Goal: Task Accomplishment & Management: Manage account settings

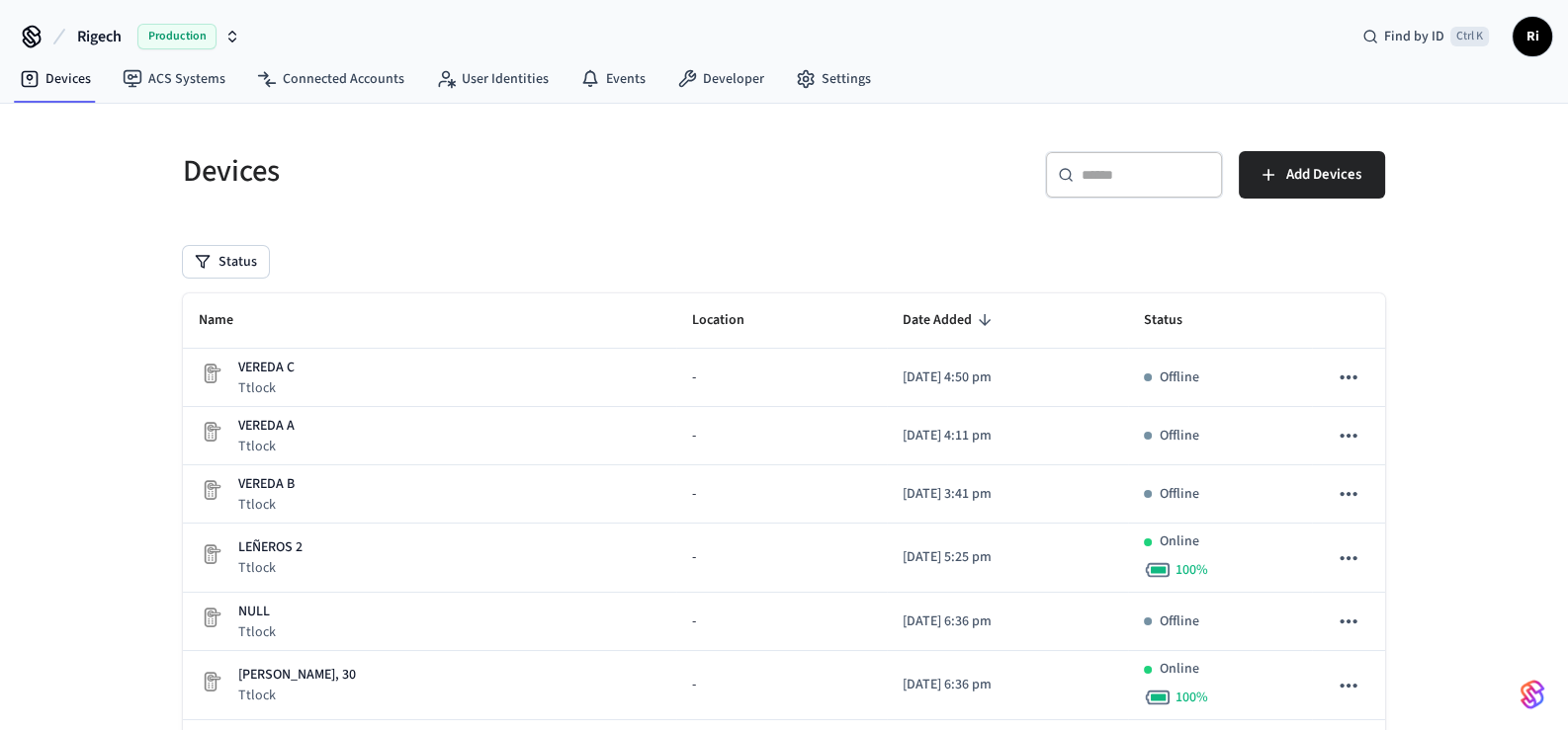
click at [1537, 42] on span "Ri" at bounding box center [1532, 37] width 36 height 36
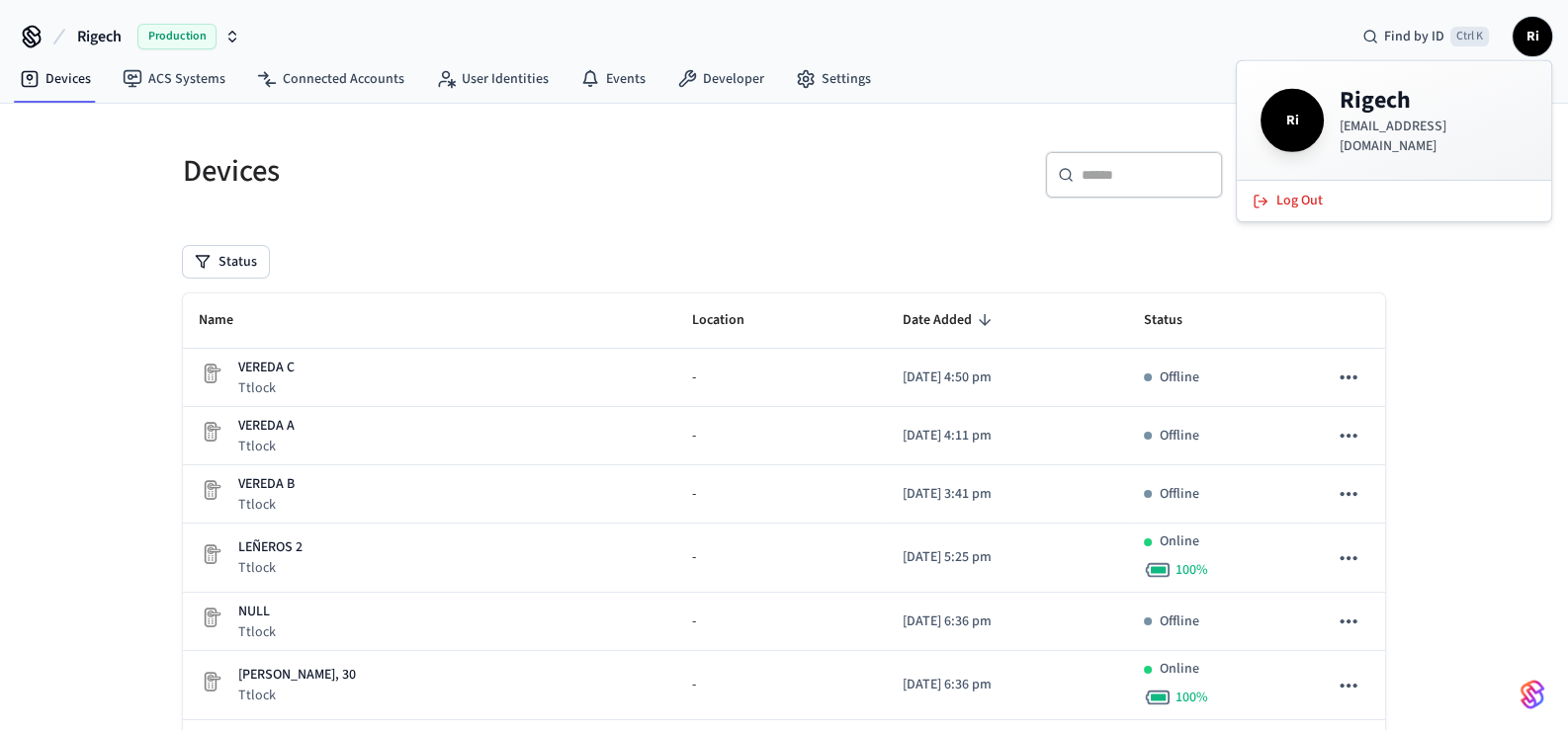
click at [913, 187] on div "​ ​ Add Devices" at bounding box center [1090, 182] width 589 height 63
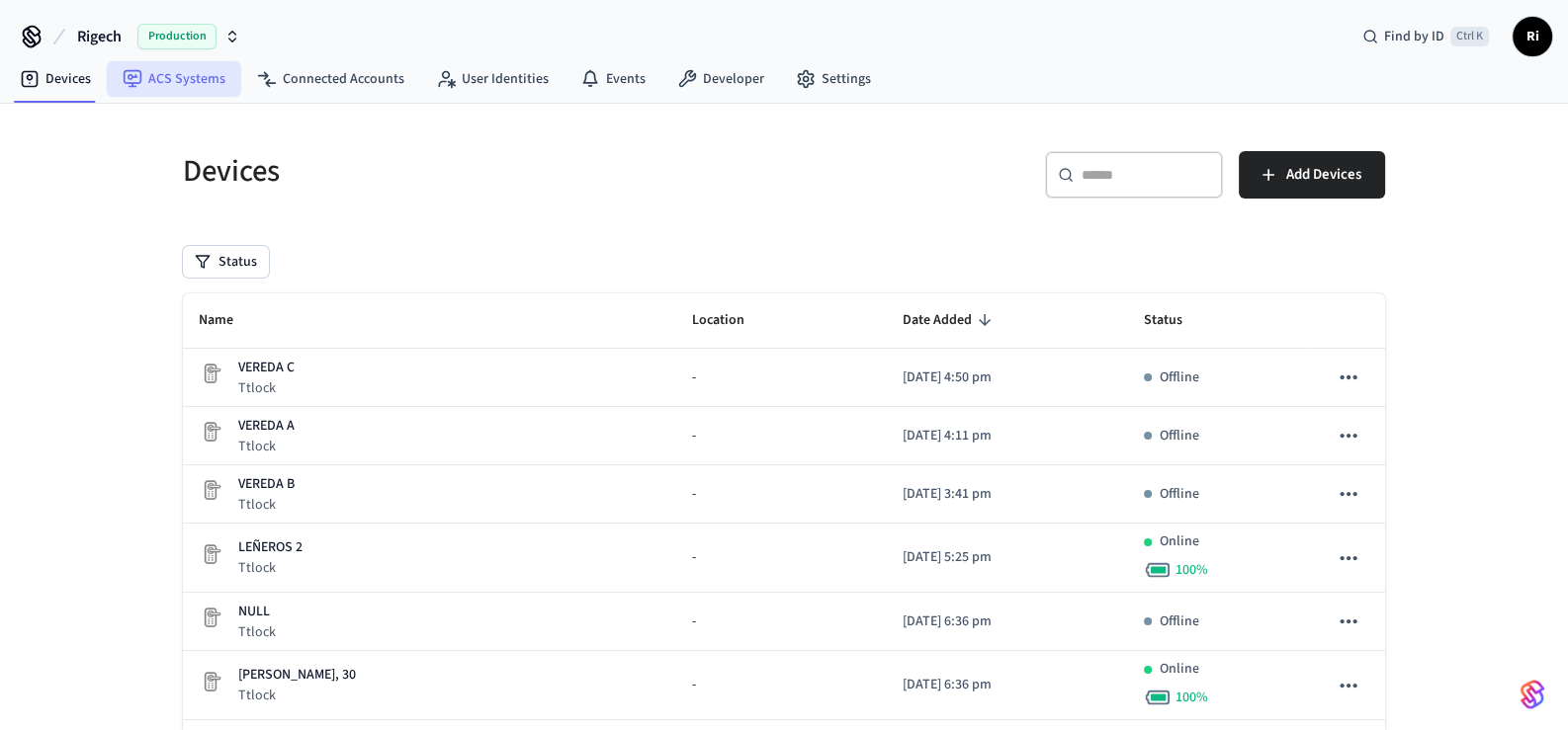
click at [216, 84] on link "ACS Systems" at bounding box center [174, 79] width 134 height 36
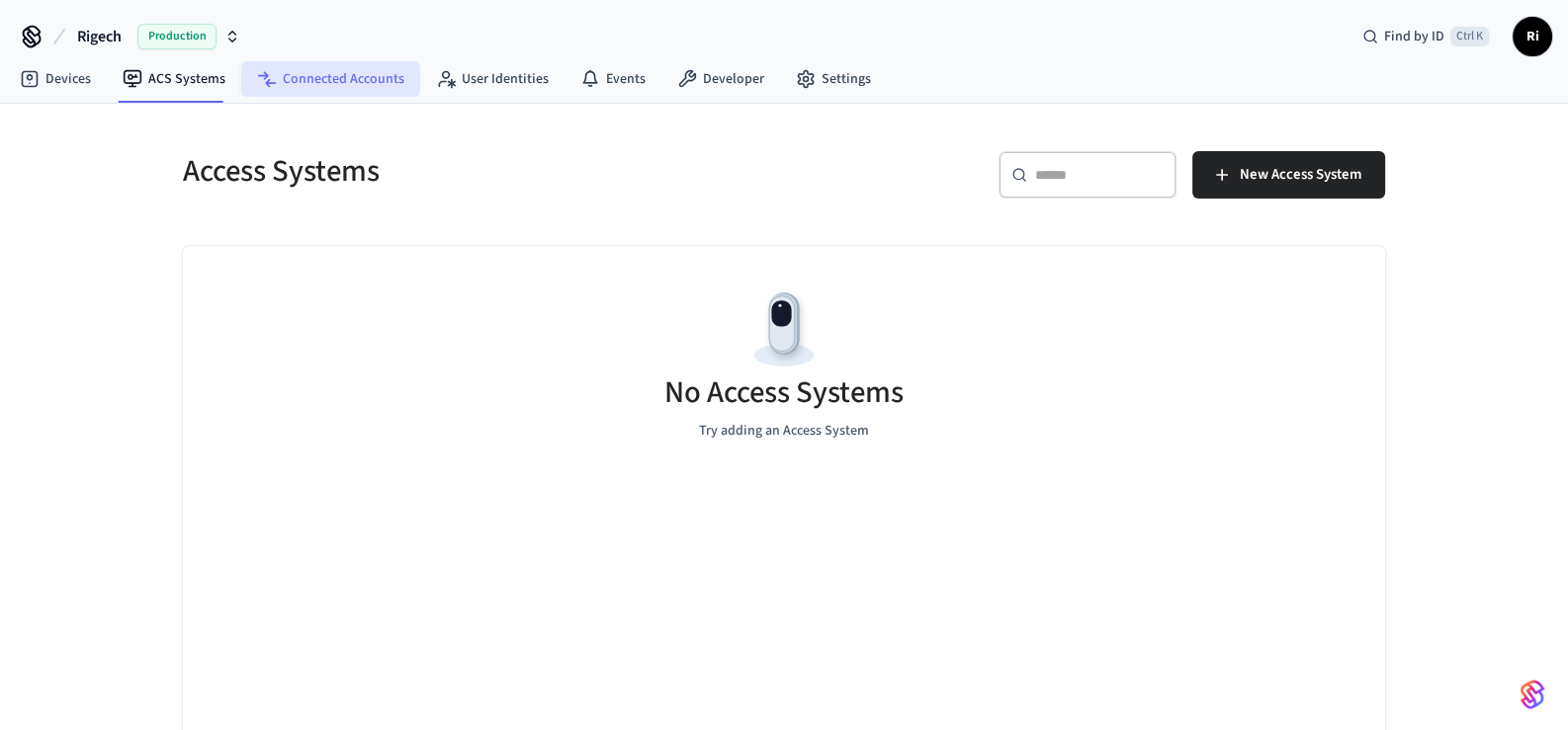
click at [324, 68] on link "Connected Accounts" at bounding box center [330, 79] width 179 height 36
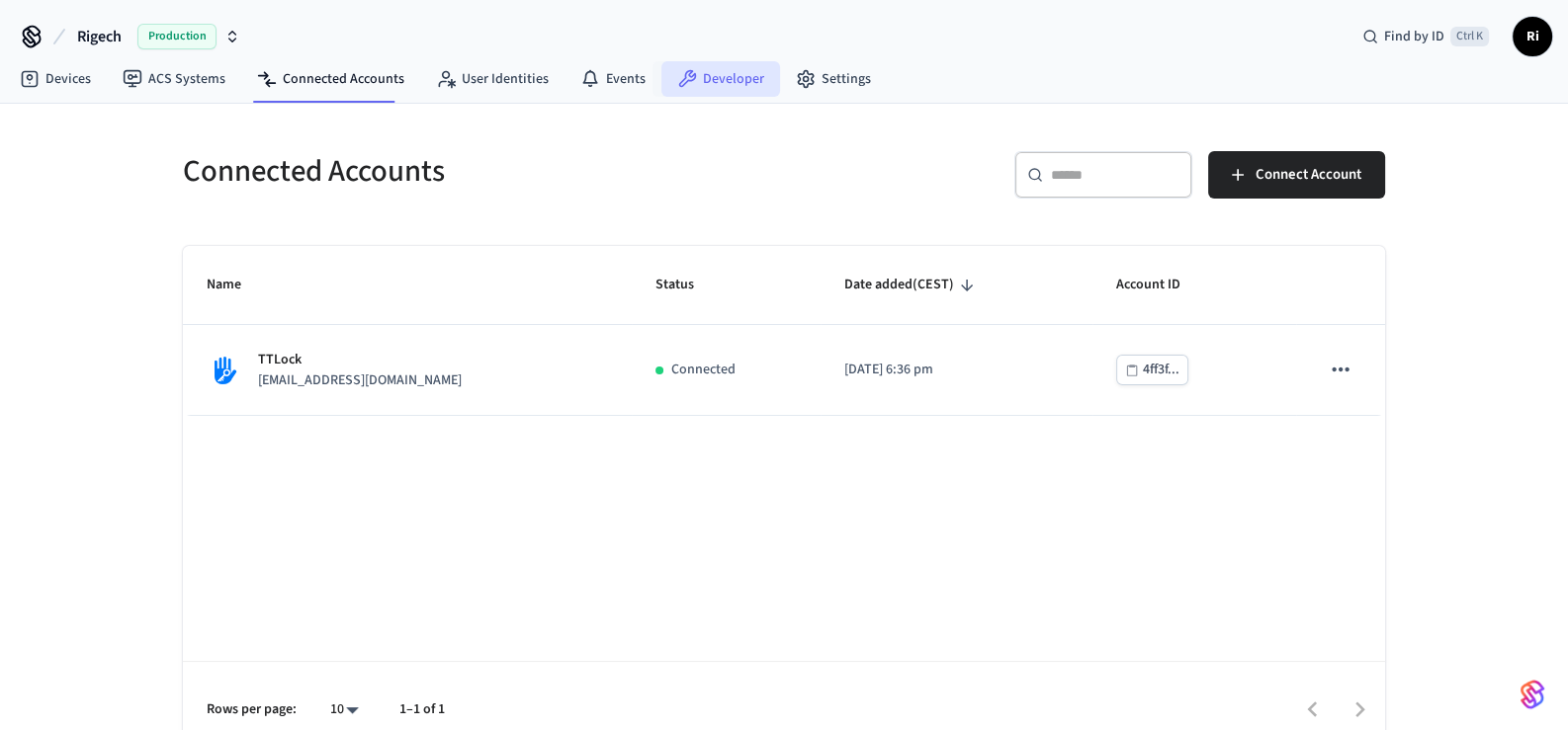
click at [694, 69] on link "Developer" at bounding box center [720, 79] width 119 height 36
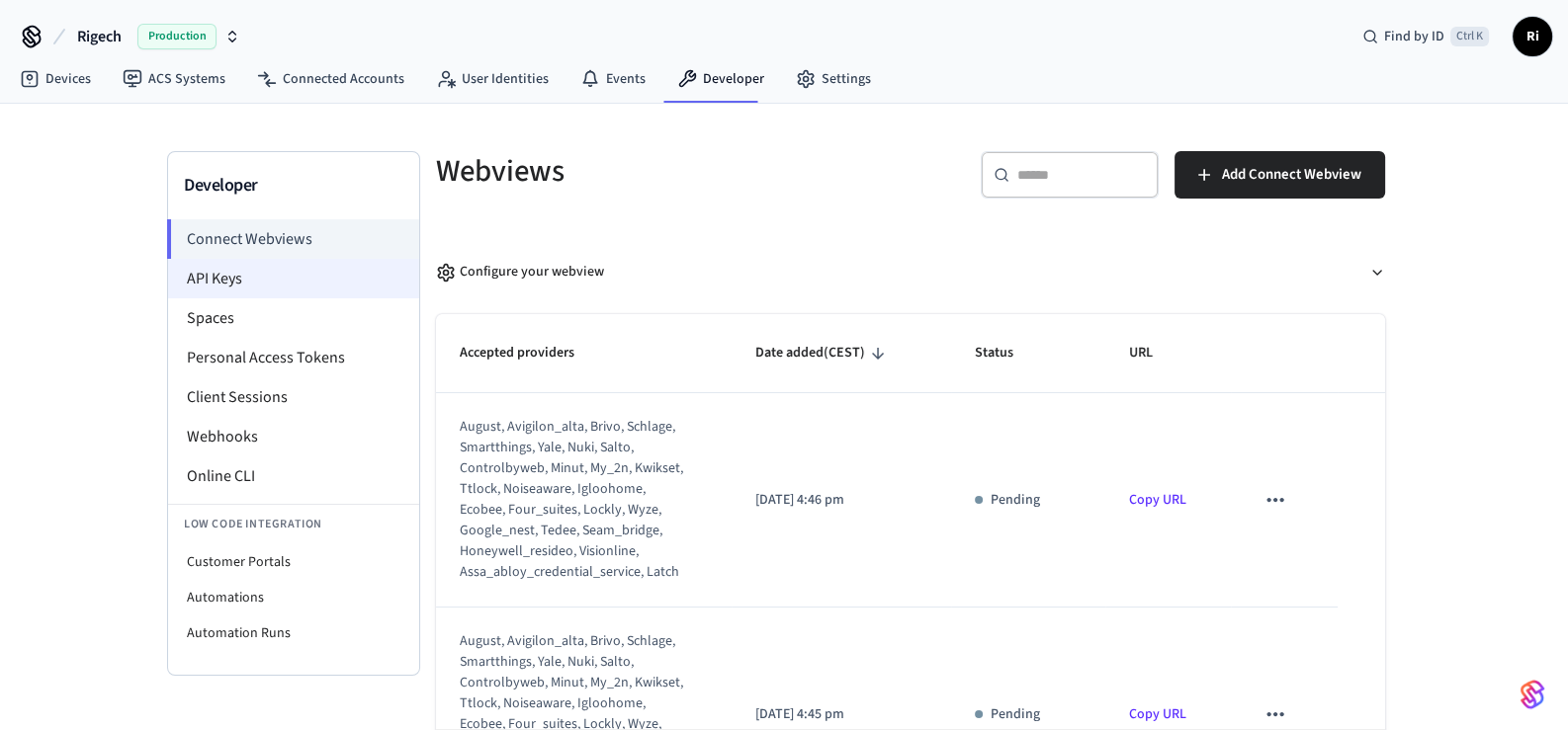
click at [236, 296] on li "API Keys" at bounding box center [293, 279] width 251 height 40
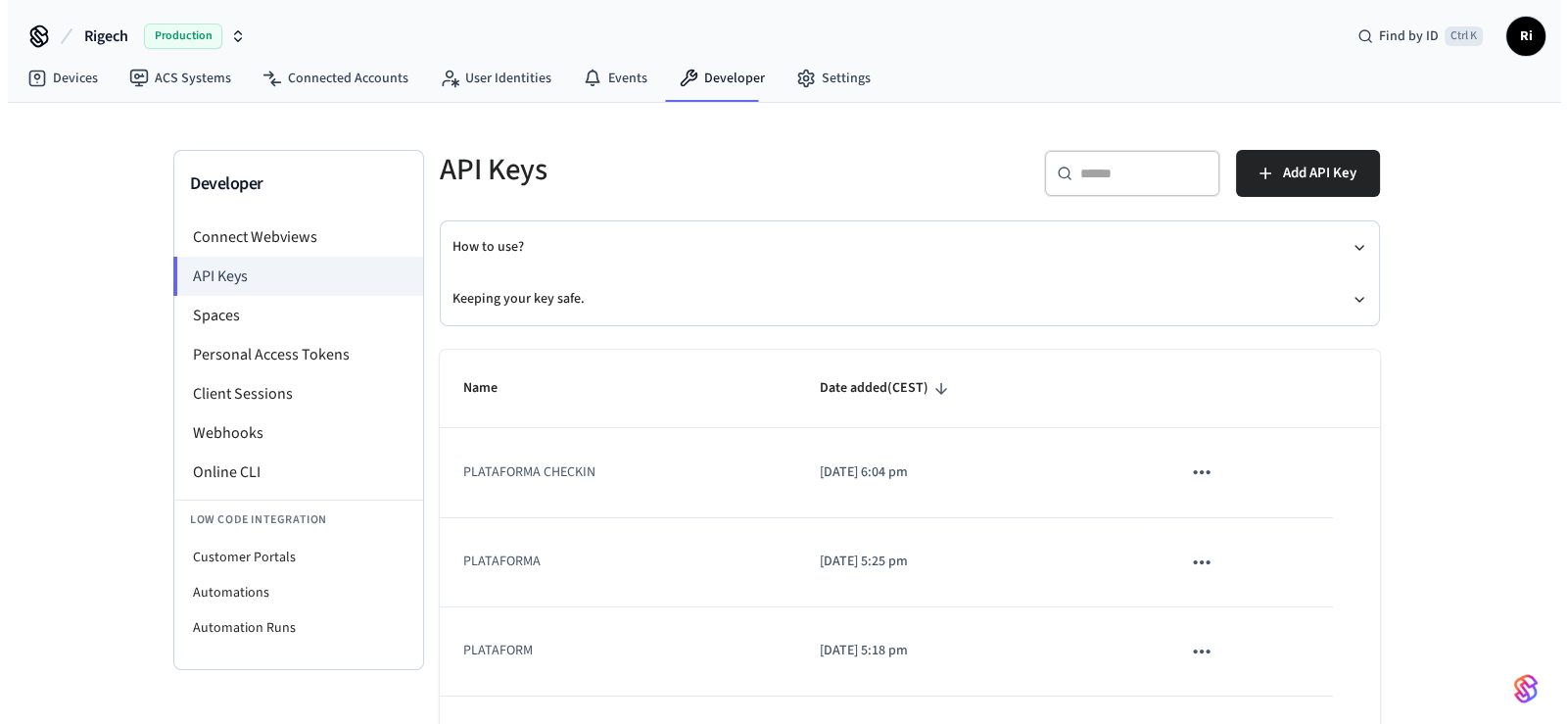
scroll to position [107, 0]
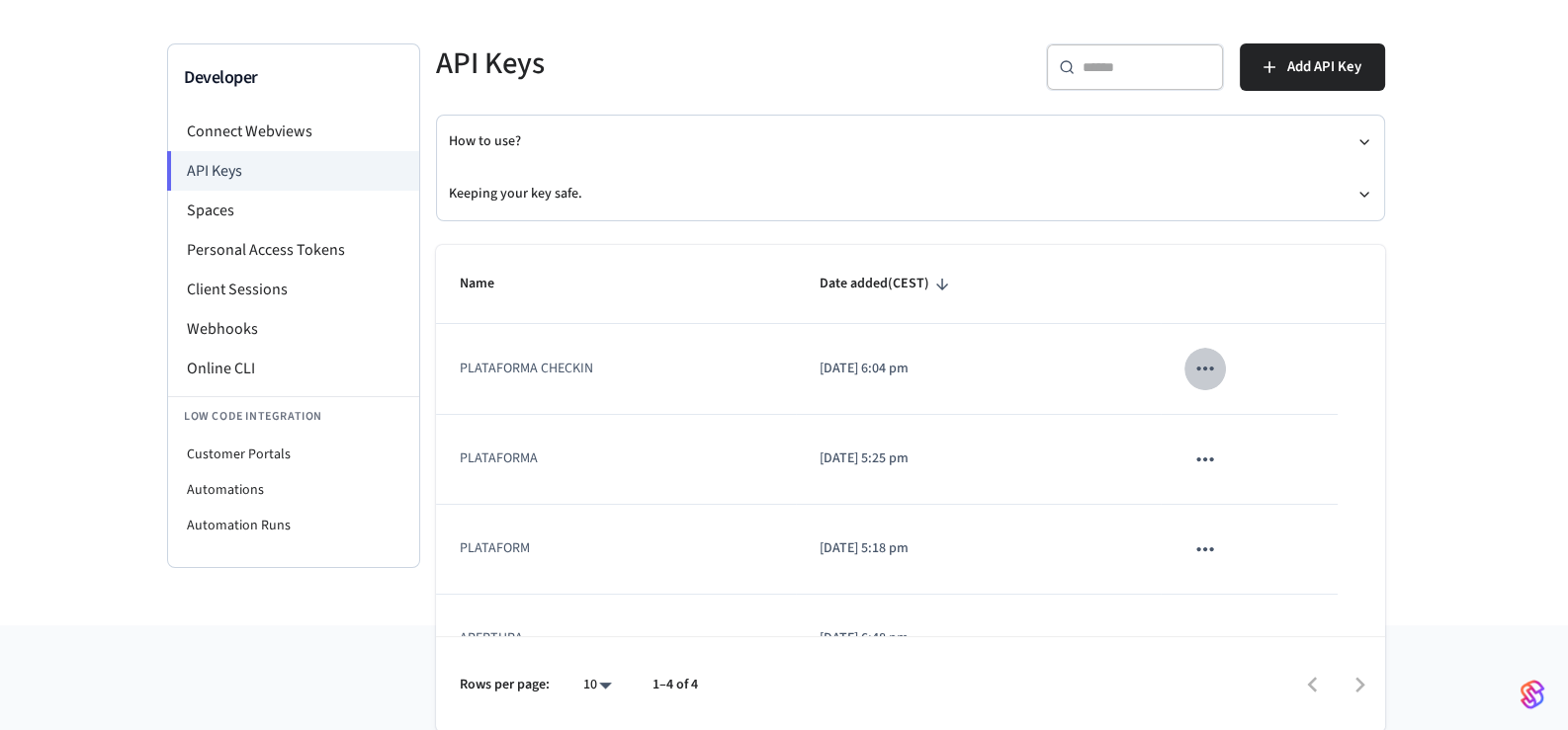
click at [1192, 361] on icon "sticky table" at bounding box center [1205, 369] width 26 height 26
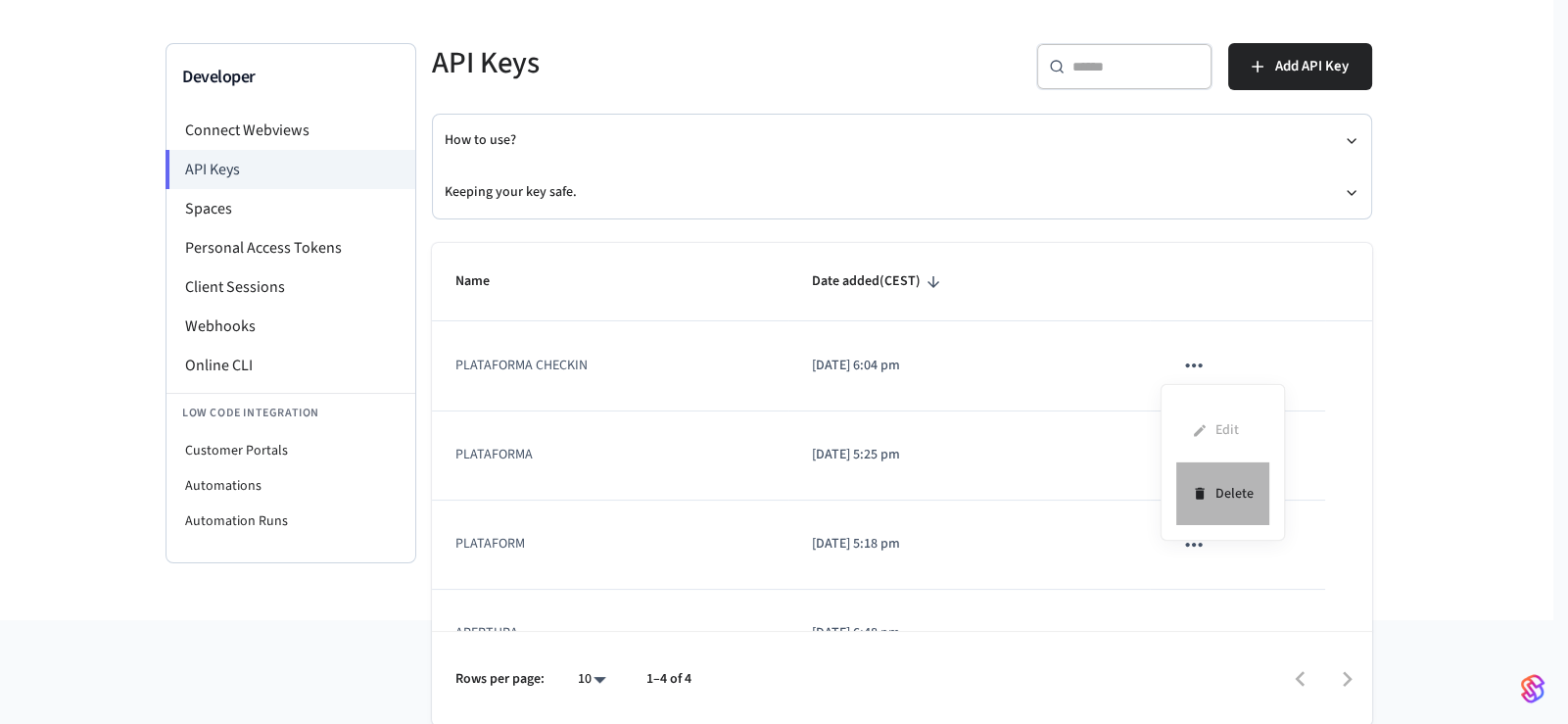
click at [1222, 484] on li "Delete" at bounding box center [1223, 494] width 93 height 61
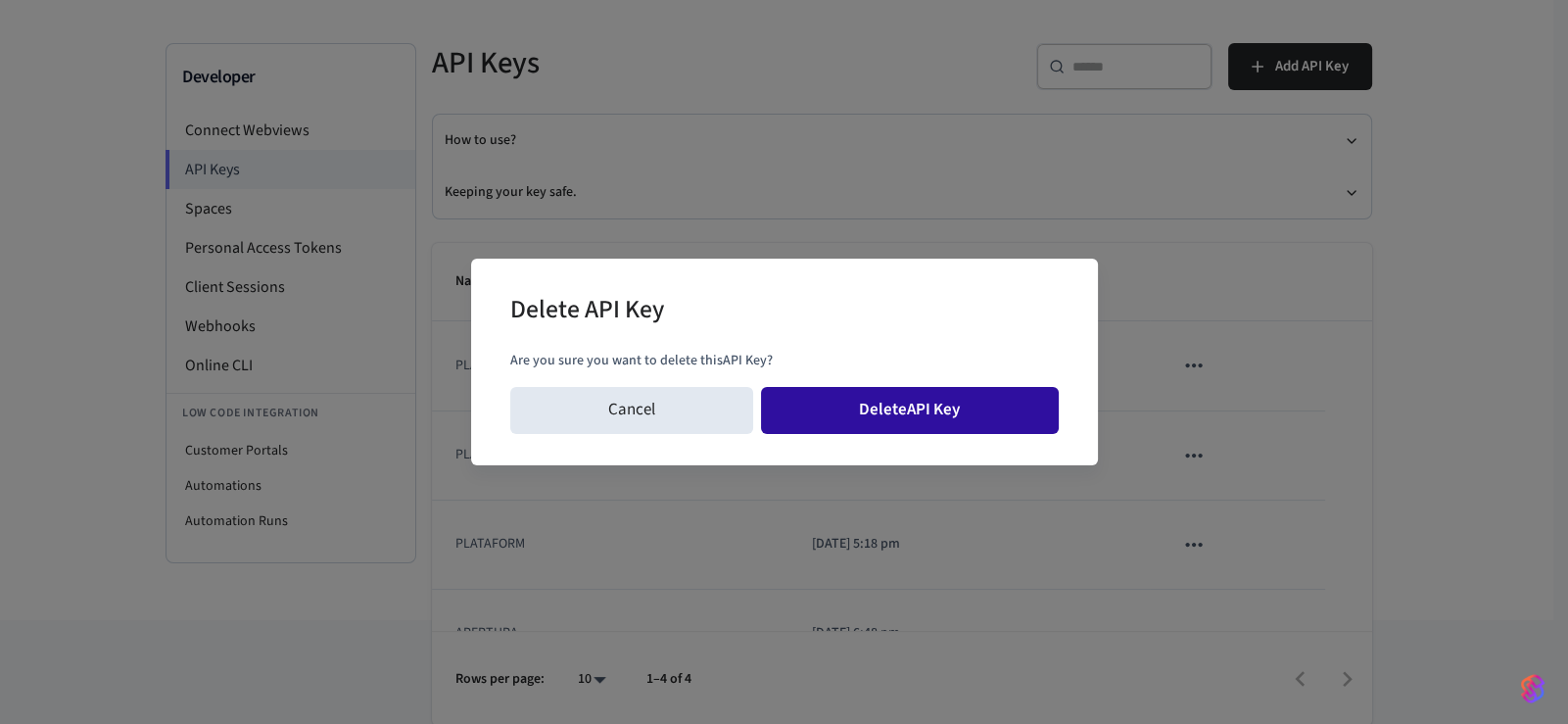
click at [999, 413] on button "Delete API Key" at bounding box center [910, 410] width 297 height 47
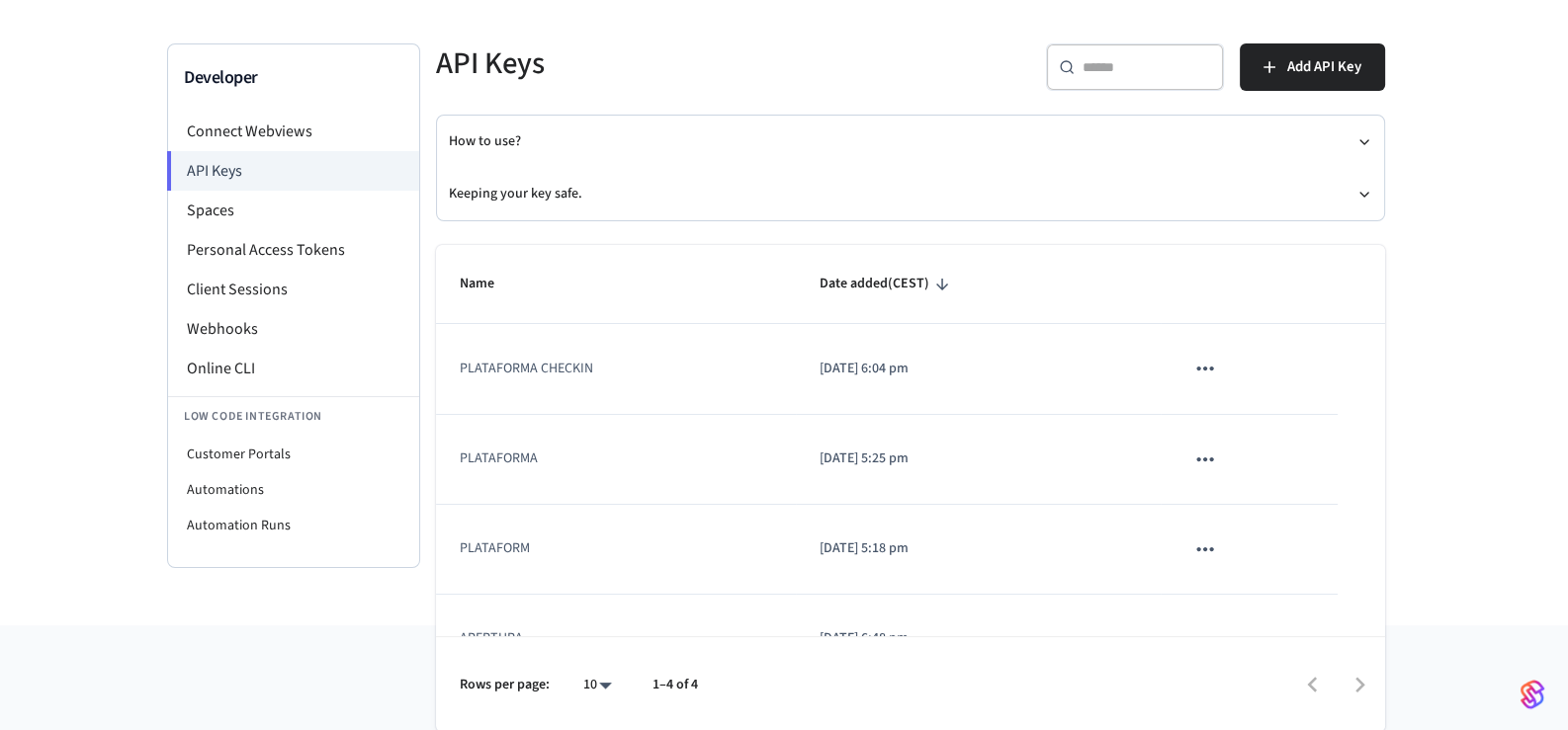
click at [1192, 372] on icon "sticky table" at bounding box center [1205, 369] width 26 height 26
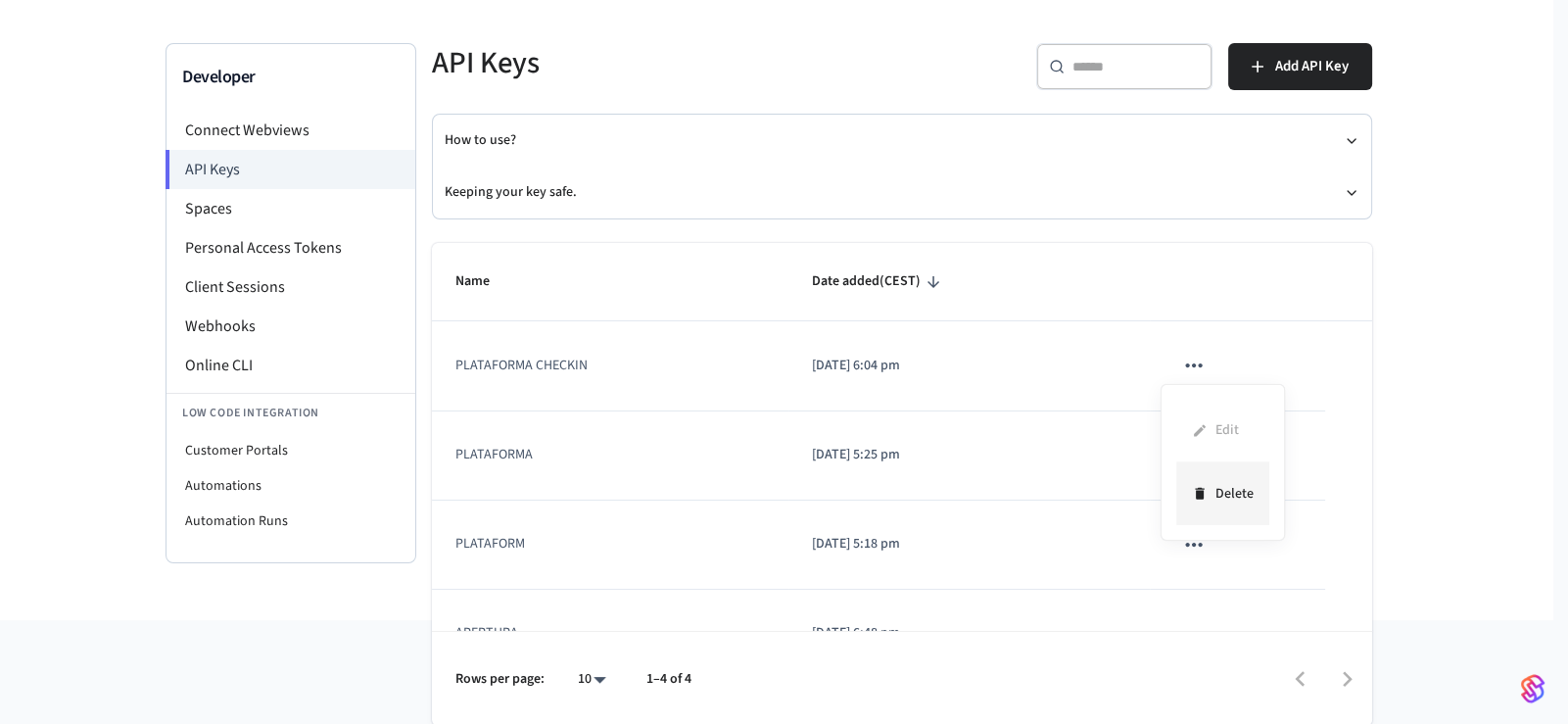
click at [1207, 493] on icon at bounding box center [1200, 493] width 16 height 31
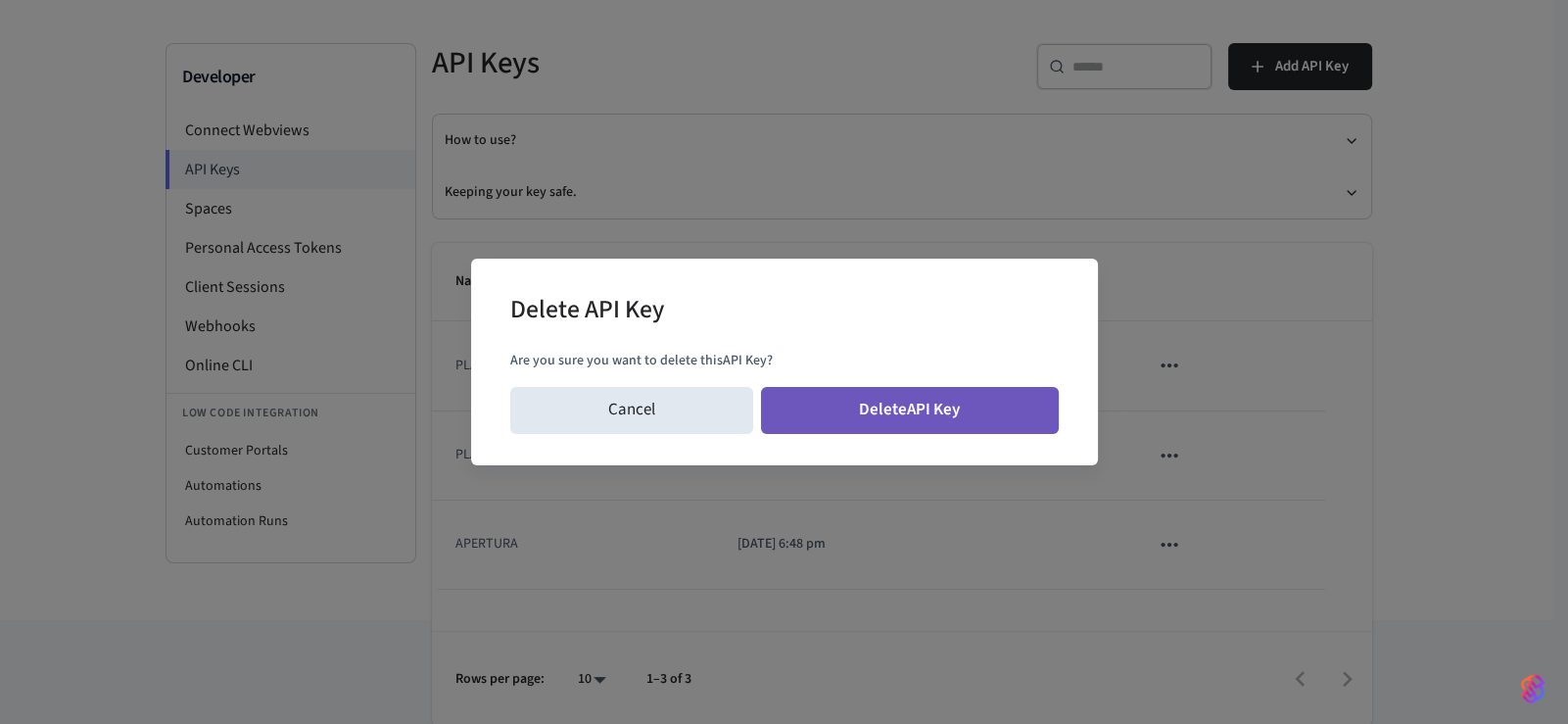
click at [954, 423] on button "Delete API Key" at bounding box center [910, 410] width 297 height 47
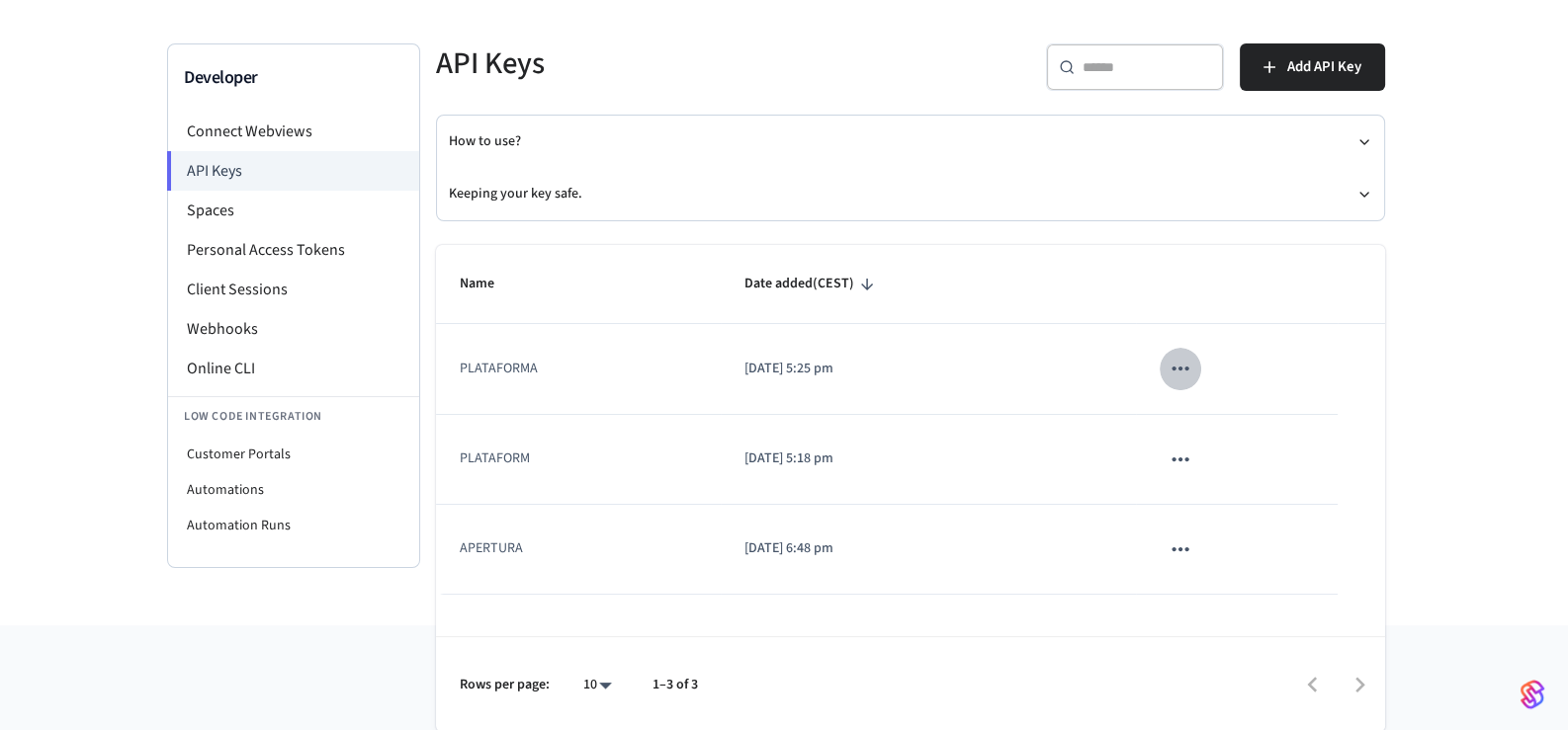
click at [1180, 364] on icon "sticky table" at bounding box center [1180, 369] width 26 height 26
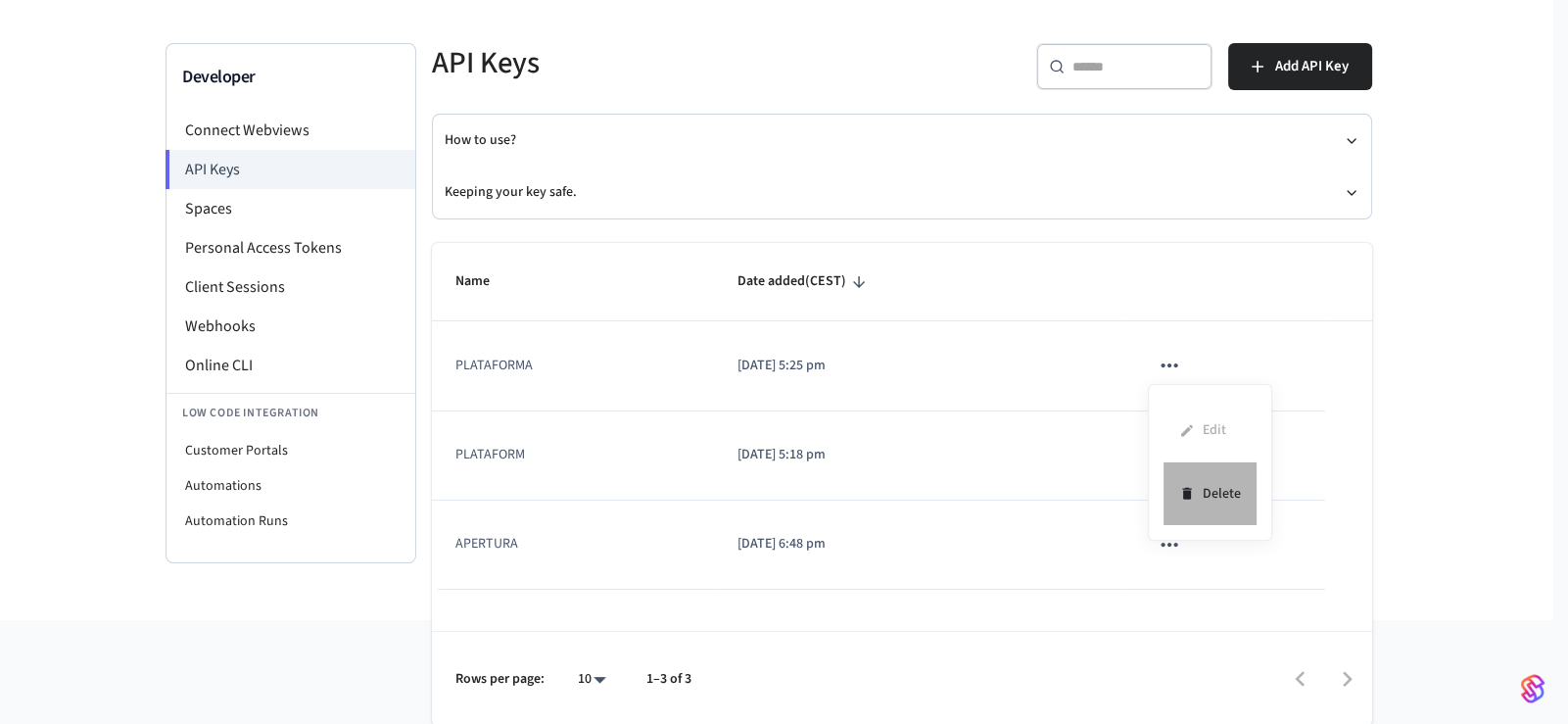
click at [1192, 499] on icon at bounding box center [1187, 493] width 16 height 31
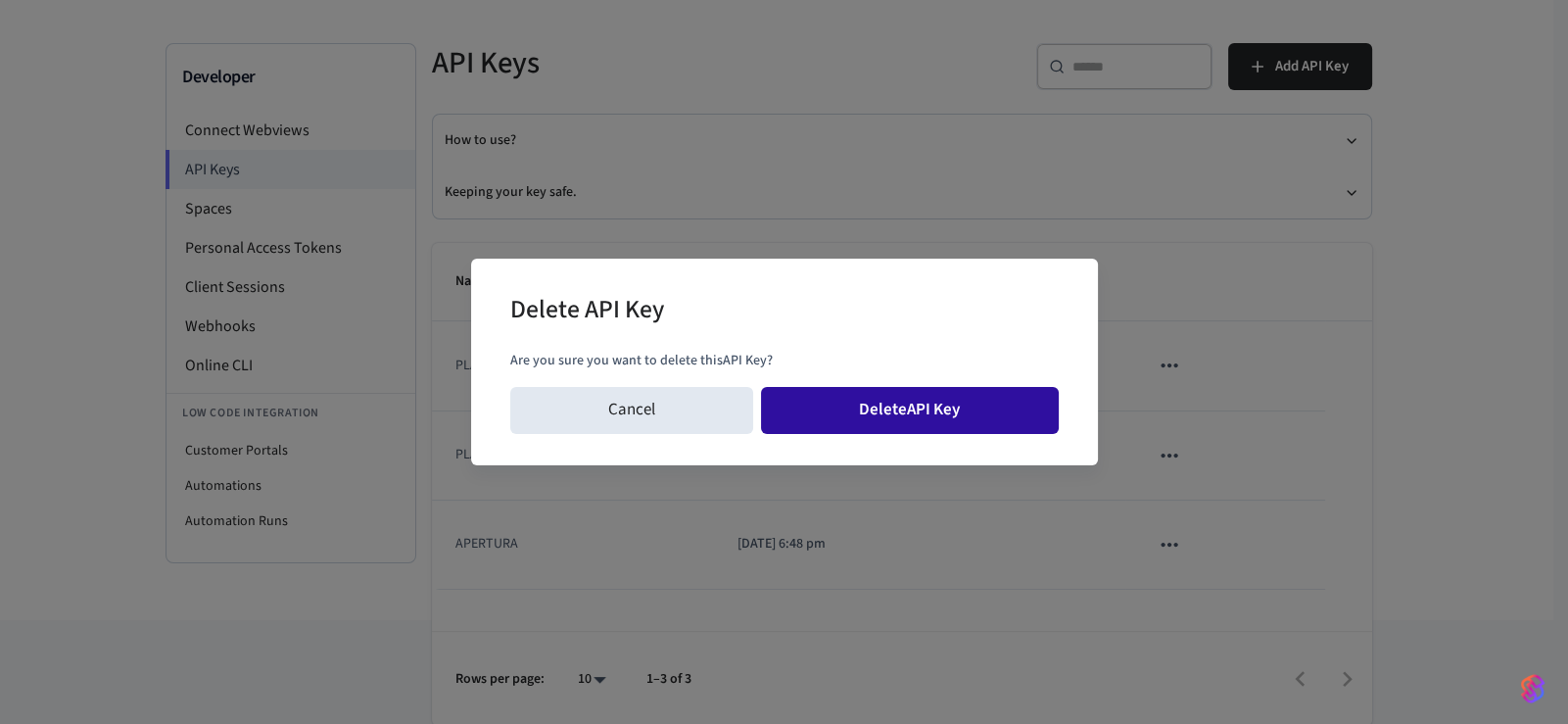
click at [1057, 415] on button "Delete API Key" at bounding box center [910, 410] width 297 height 47
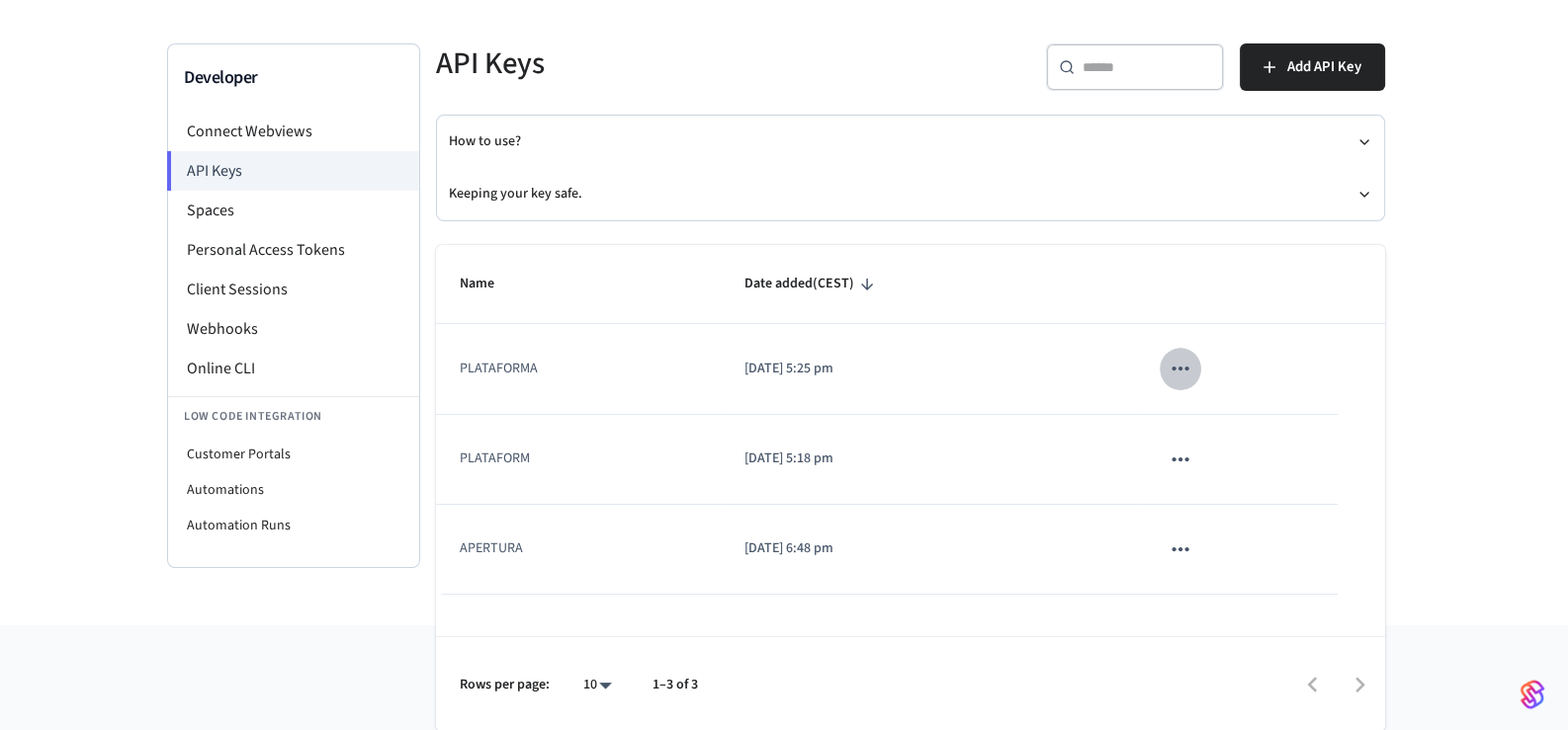
click at [1186, 375] on icon "sticky table" at bounding box center [1180, 369] width 26 height 26
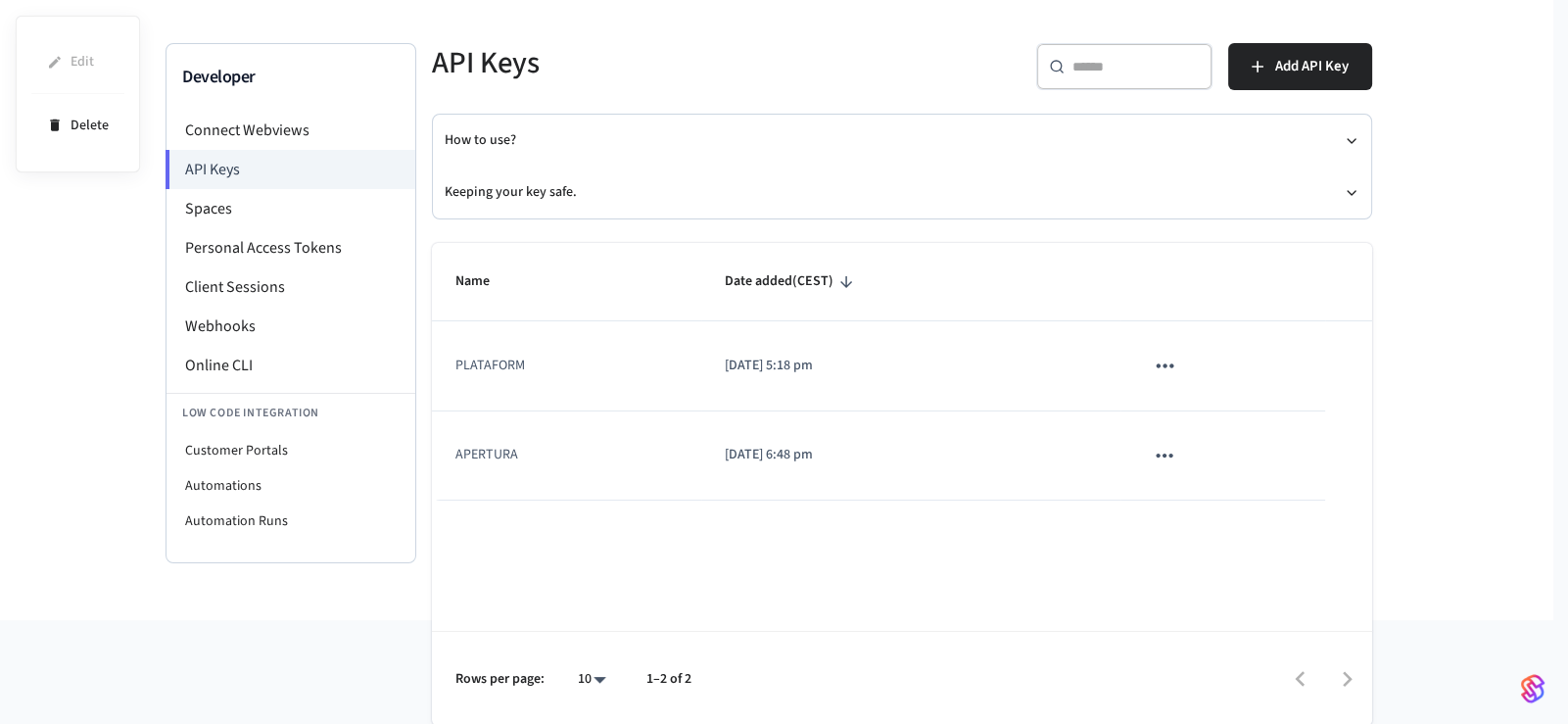
click at [1171, 360] on div at bounding box center [784, 362] width 1568 height 724
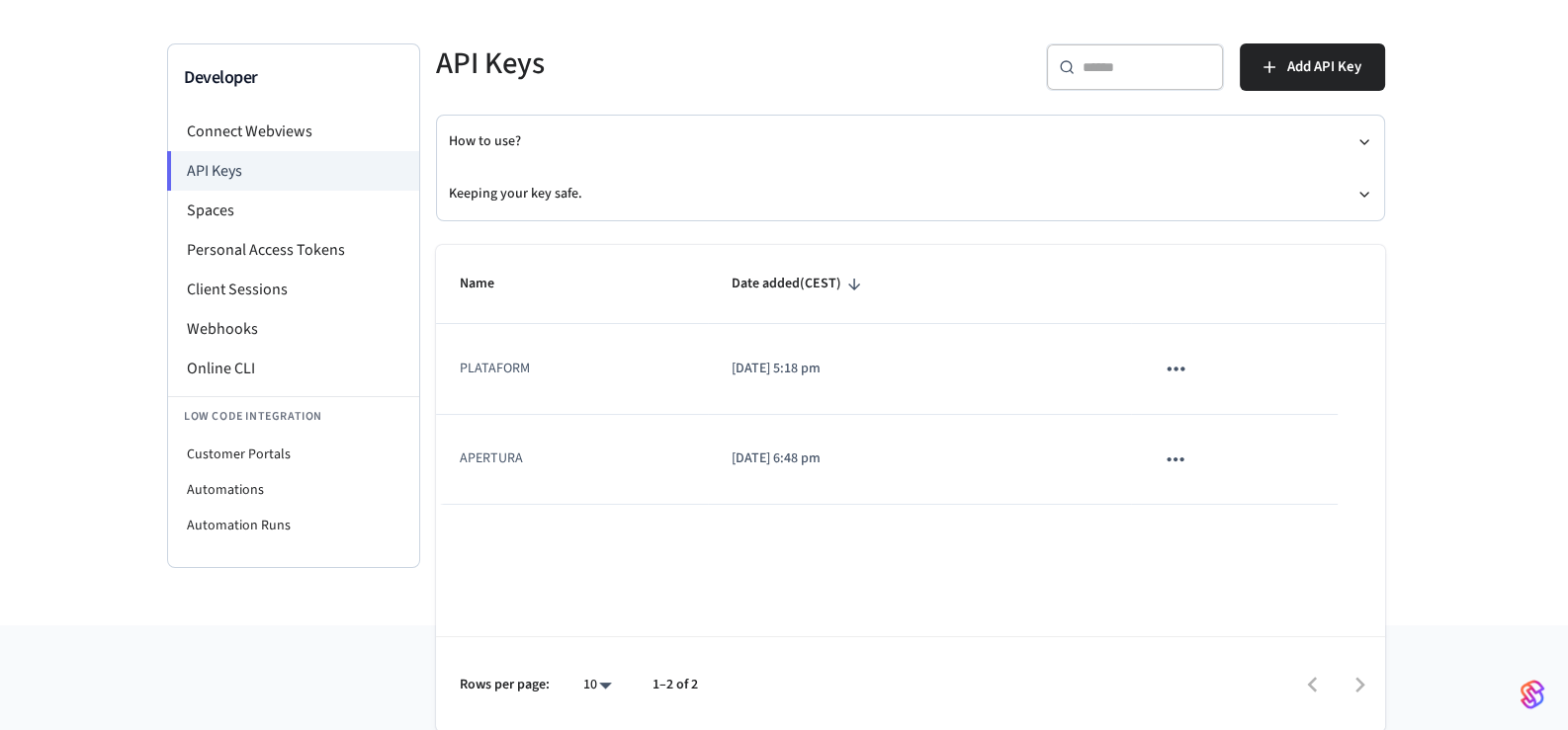
click at [1168, 364] on icon "sticky table" at bounding box center [1175, 369] width 26 height 26
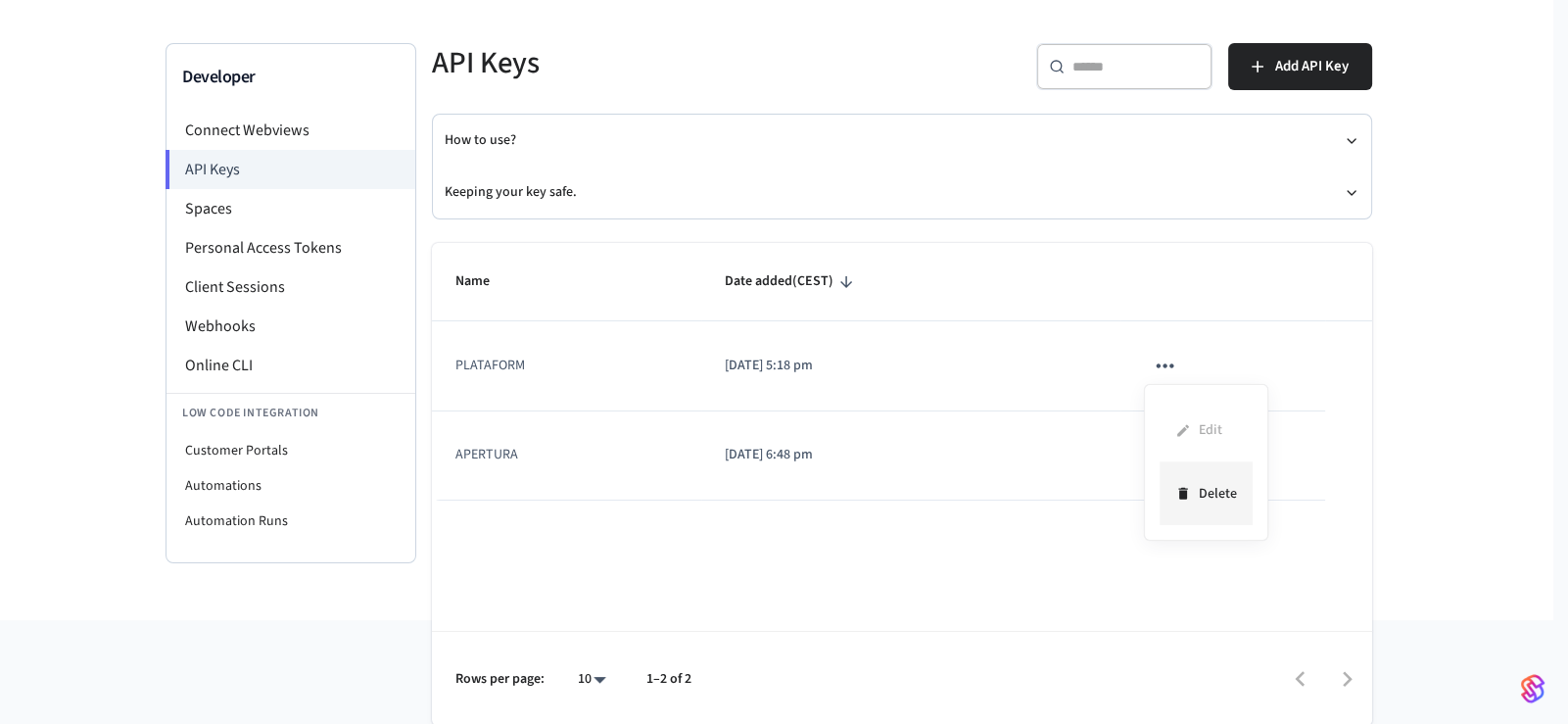
click at [1204, 489] on li "Delete" at bounding box center [1206, 494] width 93 height 61
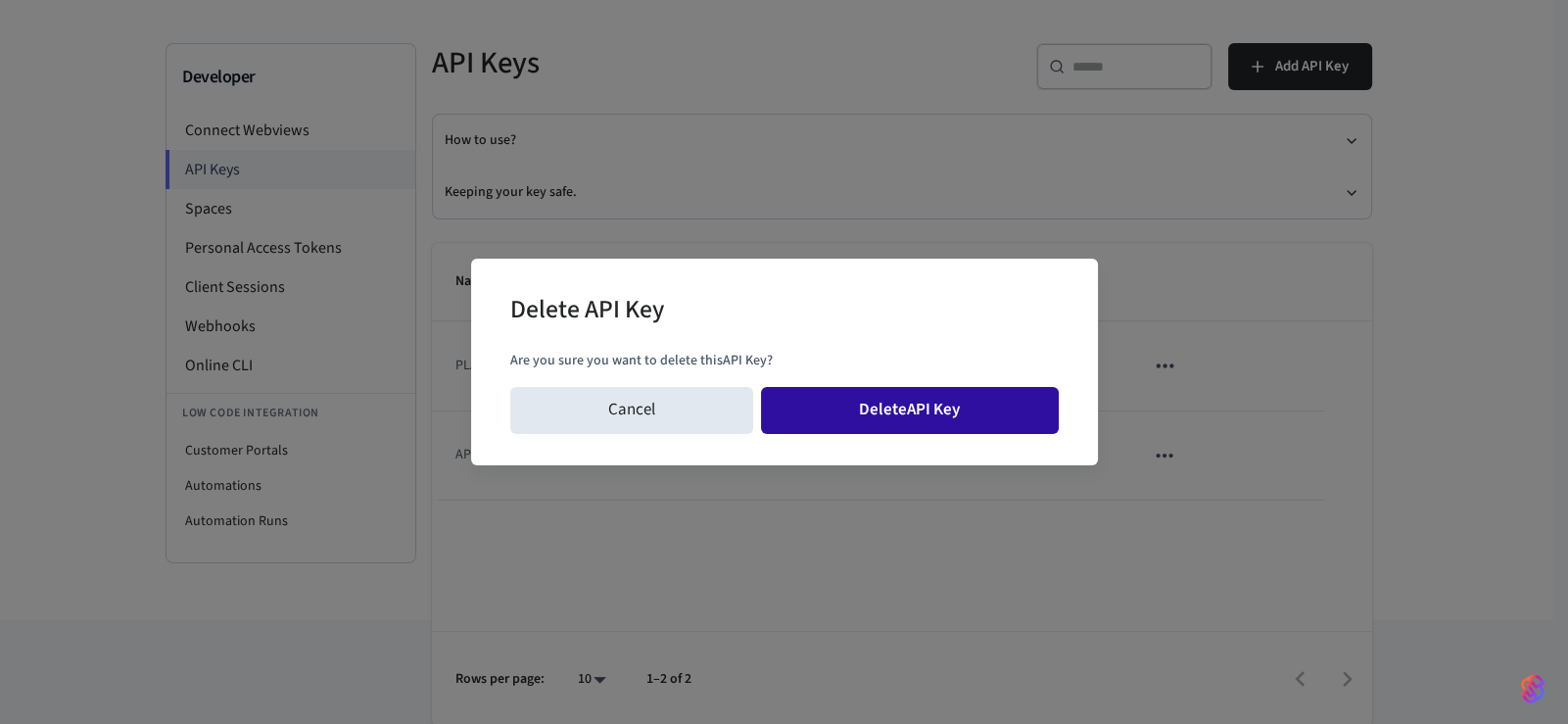
click at [985, 422] on button "Delete API Key" at bounding box center [910, 410] width 297 height 47
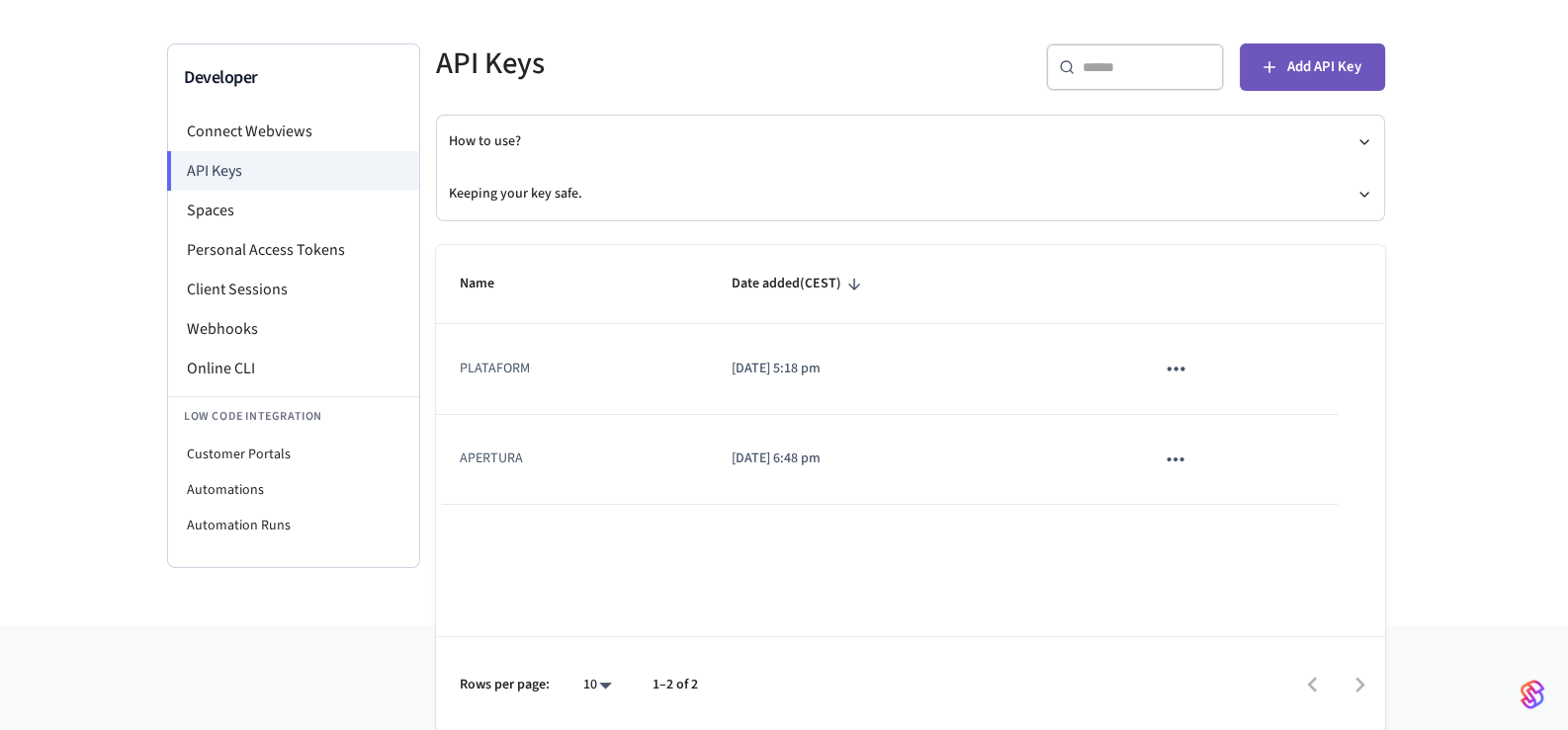
click at [1332, 63] on span "Add API Key" at bounding box center [1324, 67] width 74 height 26
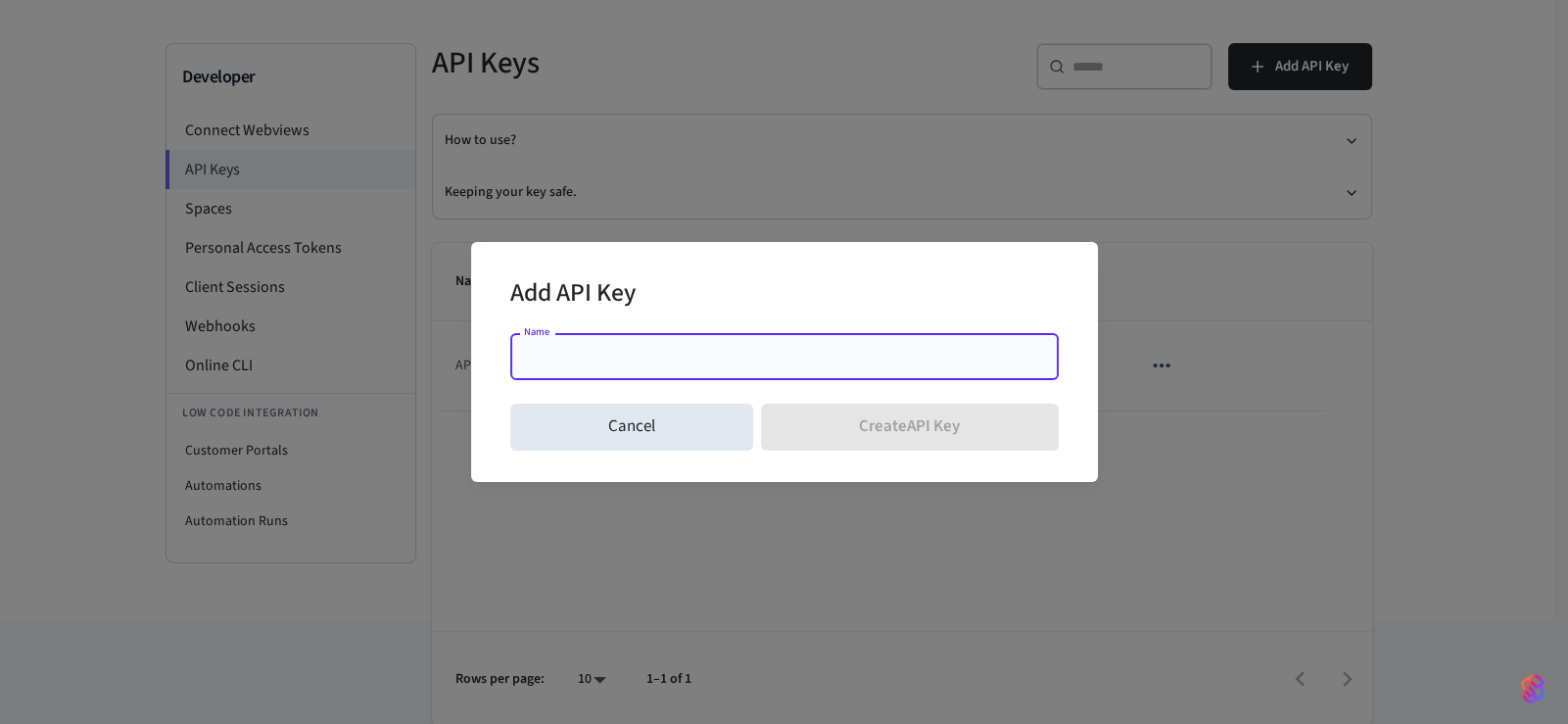
click at [695, 372] on div "Name" at bounding box center [784, 356] width 548 height 47
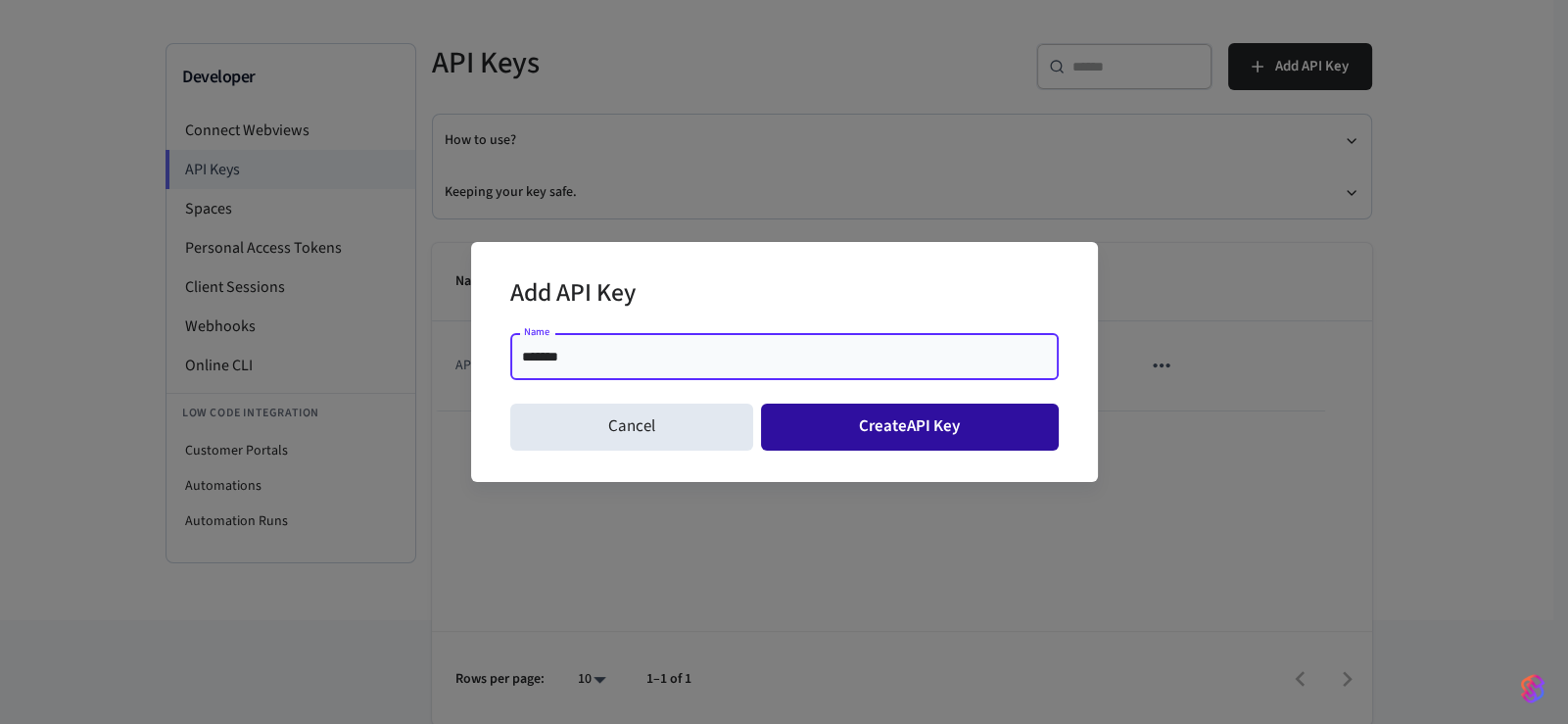
type input "*******"
click at [852, 438] on button "Create API Key" at bounding box center [910, 426] width 297 height 47
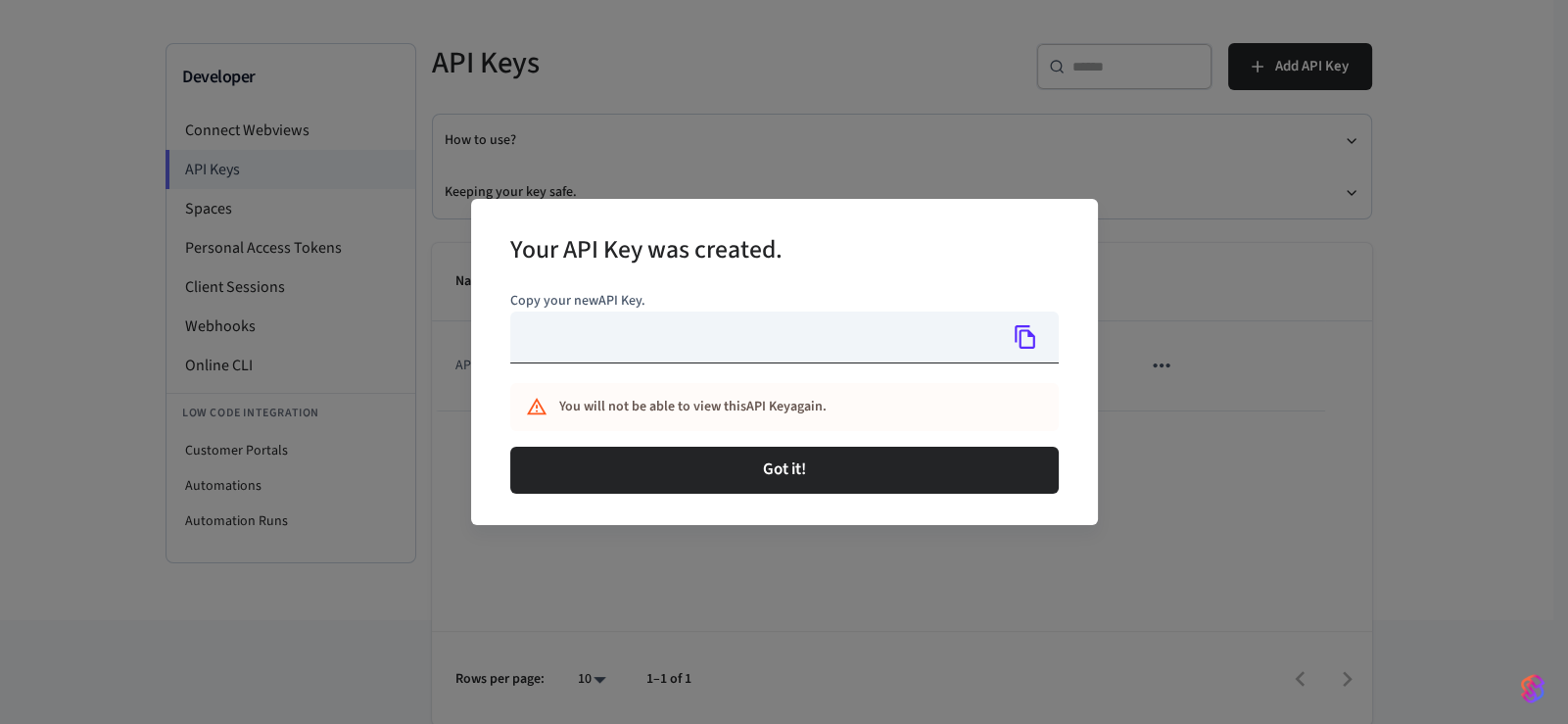
type input "**********"
click at [1029, 336] on icon "Copy" at bounding box center [1026, 337] width 21 height 24
click at [1034, 328] on icon "Copy" at bounding box center [1026, 337] width 26 height 26
click at [1031, 332] on icon "Copy" at bounding box center [1026, 337] width 21 height 24
click at [1026, 339] on icon "Copy" at bounding box center [1026, 337] width 26 height 26
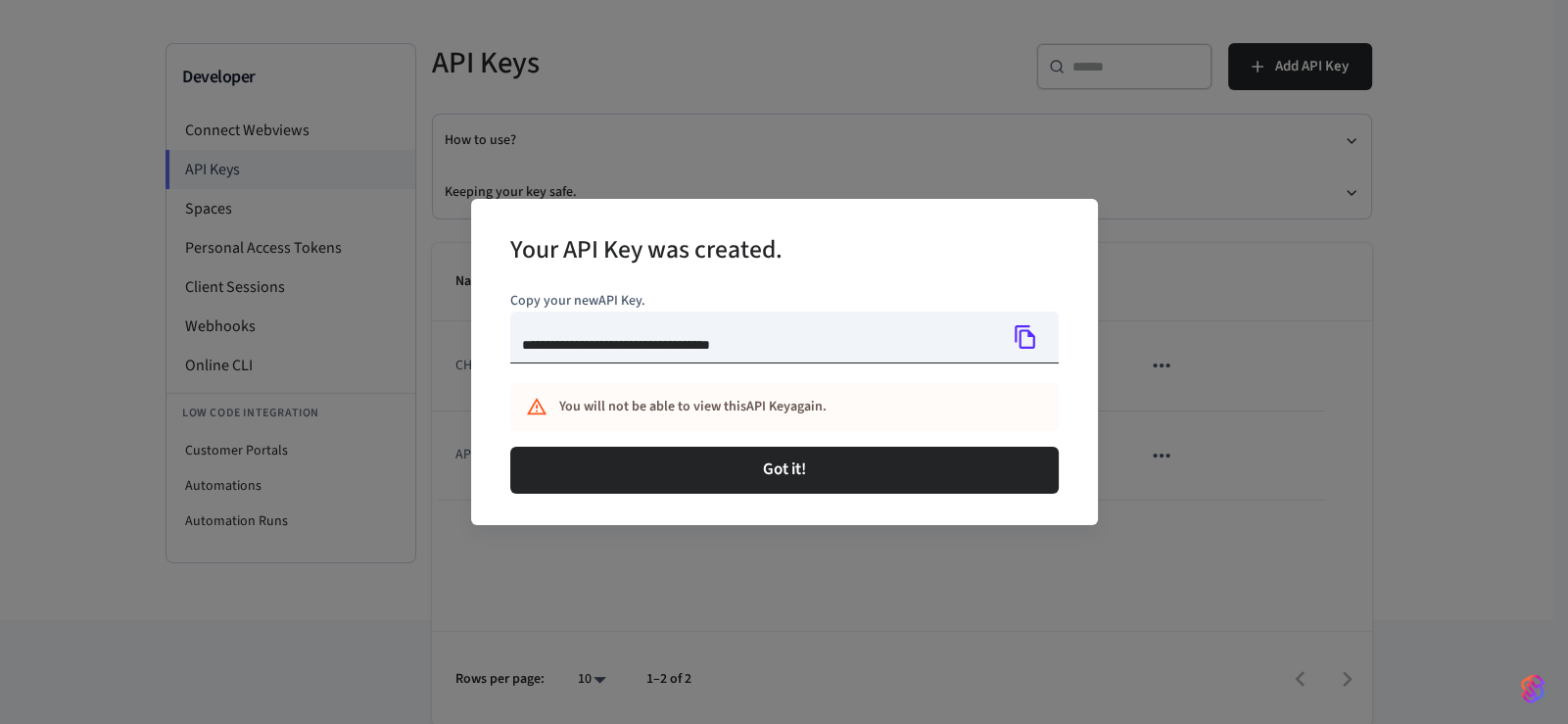
click at [1021, 328] on icon "Copy" at bounding box center [1026, 337] width 26 height 26
